Goal: Navigation & Orientation: Find specific page/section

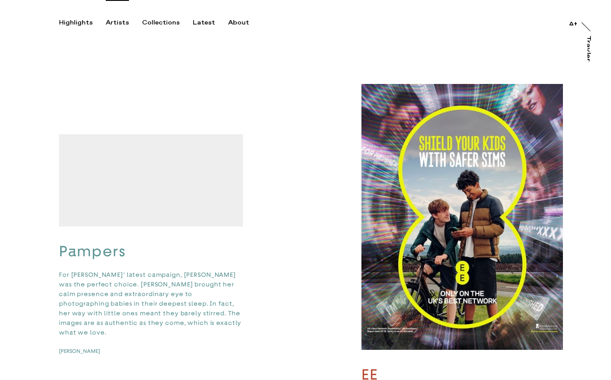
click at [121, 24] on div "Artists" at bounding box center [117, 23] width 23 height 8
